Goal: Transaction & Acquisition: Purchase product/service

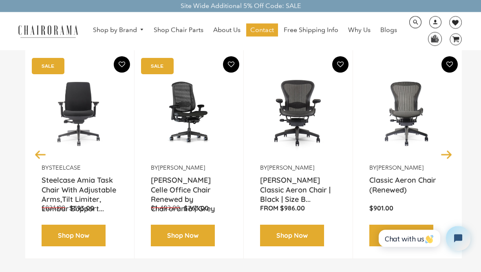
scroll to position [111, 0]
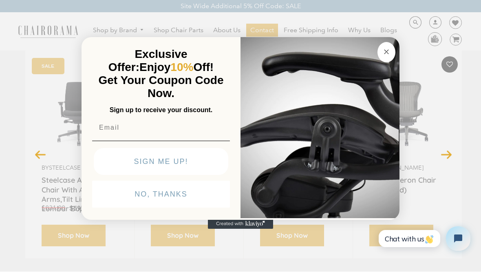
click at [386, 52] on circle "Close dialog" at bounding box center [386, 51] width 9 height 9
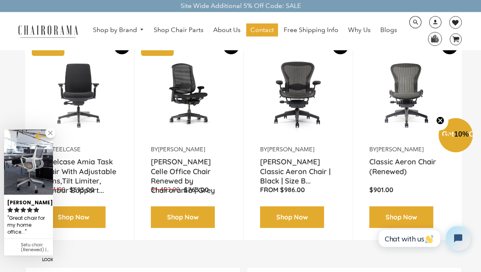
scroll to position [129, 0]
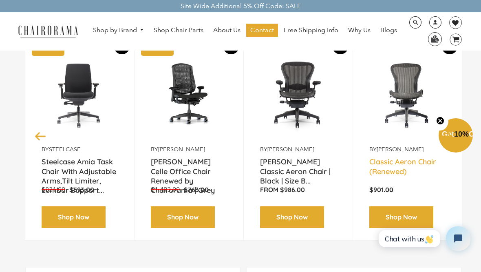
click at [414, 165] on link "Classic Aeron Chair (Renewed)" at bounding box center [408, 167] width 76 height 20
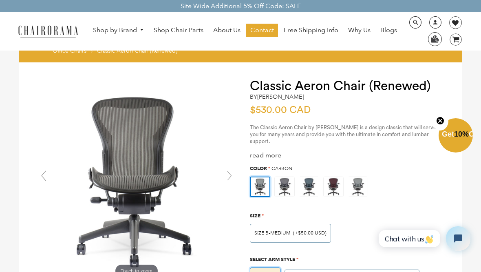
click at [135, 32] on link "Shop by Brand" at bounding box center [119, 30] width 60 height 13
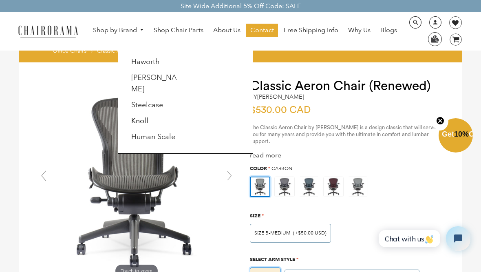
click at [137, 77] on link "[PERSON_NAME]" at bounding box center [154, 83] width 46 height 20
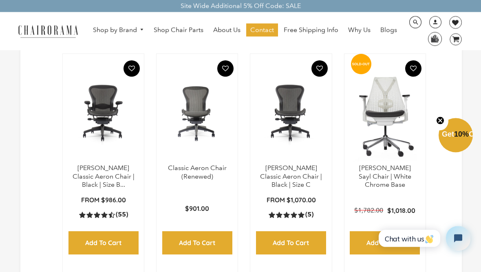
scroll to position [456, 0]
click at [0, 0] on img at bounding box center [0, 0] width 0 height 0
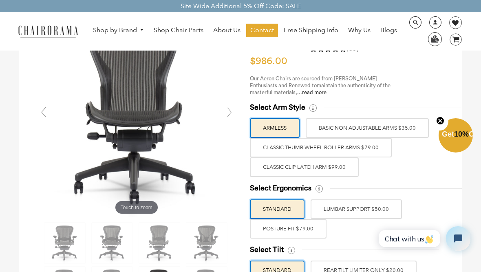
scroll to position [63, 0]
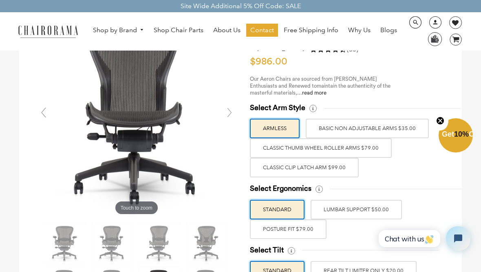
click at [382, 148] on label "Classic Thumb Wheel Roller Arms $79.00" at bounding box center [321, 148] width 142 height 20
click at [0, 0] on input "Classic Thumb Wheel Roller Arms $79.00" at bounding box center [0, 0] width 0 height 0
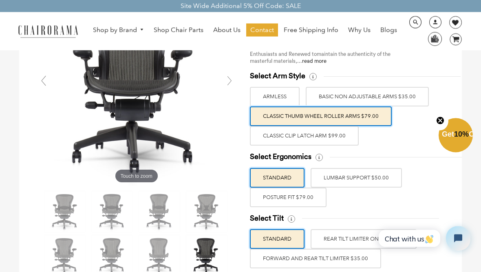
scroll to position [95, 0]
click at [312, 204] on label "POSTURE FIT $79.00" at bounding box center [288, 198] width 77 height 20
click at [0, 0] on input "POSTURE FIT $79.00" at bounding box center [0, 0] width 0 height 0
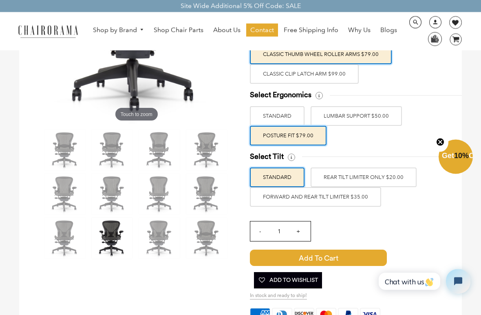
scroll to position [157, 0]
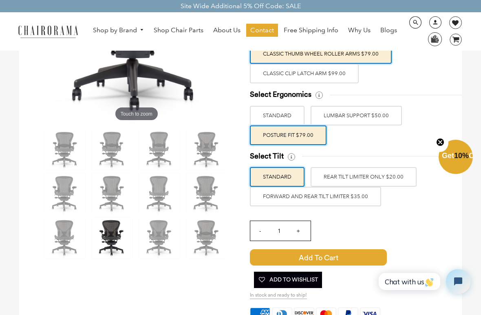
click at [363, 199] on label "FORWARD AND REAR TILT LIMITER $35.00" at bounding box center [315, 196] width 131 height 20
click at [0, 0] on input "FORWARD AND REAR TILT LIMITER $35.00" at bounding box center [0, 0] width 0 height 0
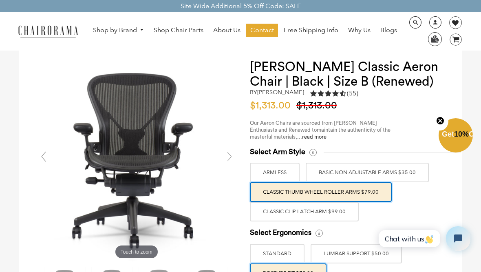
scroll to position [0, 0]
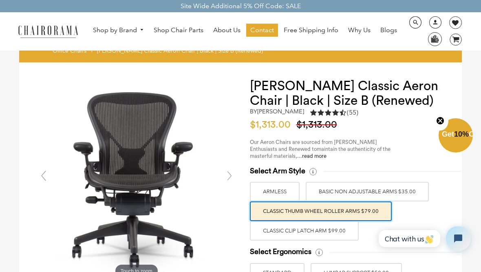
click at [123, 31] on link "Shop by Brand" at bounding box center [119, 30] width 60 height 13
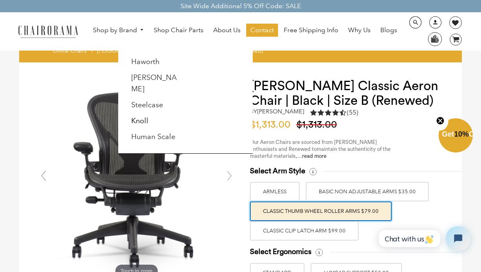
click at [143, 78] on link "[PERSON_NAME]" at bounding box center [154, 83] width 46 height 20
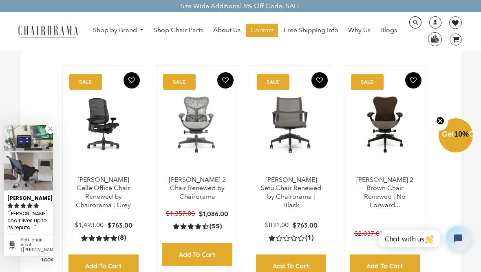
scroll to position [194, 0]
